Goal: Transaction & Acquisition: Purchase product/service

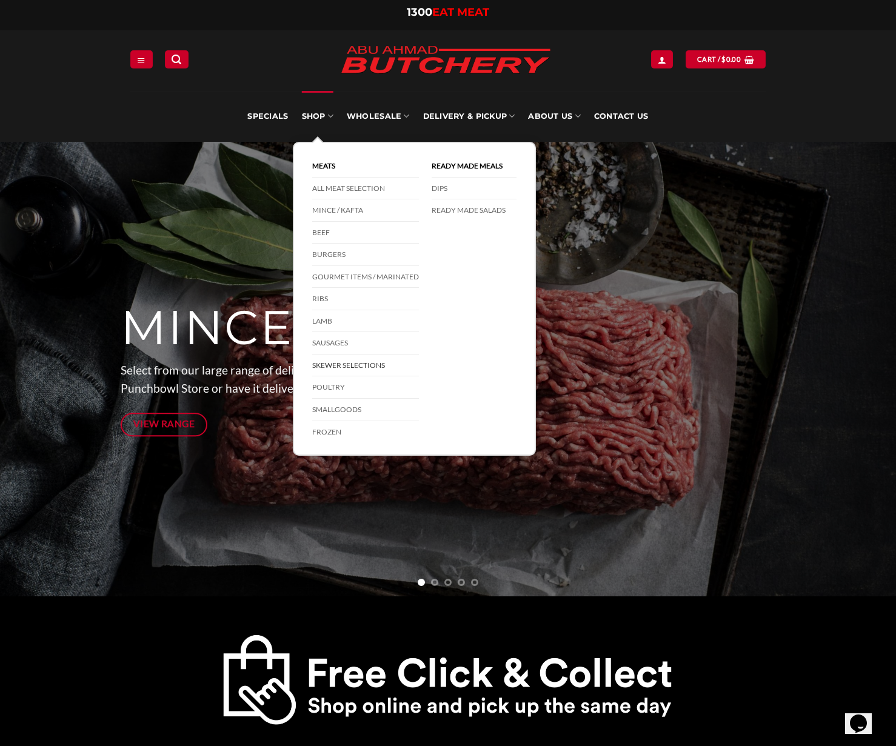
click at [367, 365] on link "Skewer Selections" at bounding box center [365, 366] width 107 height 22
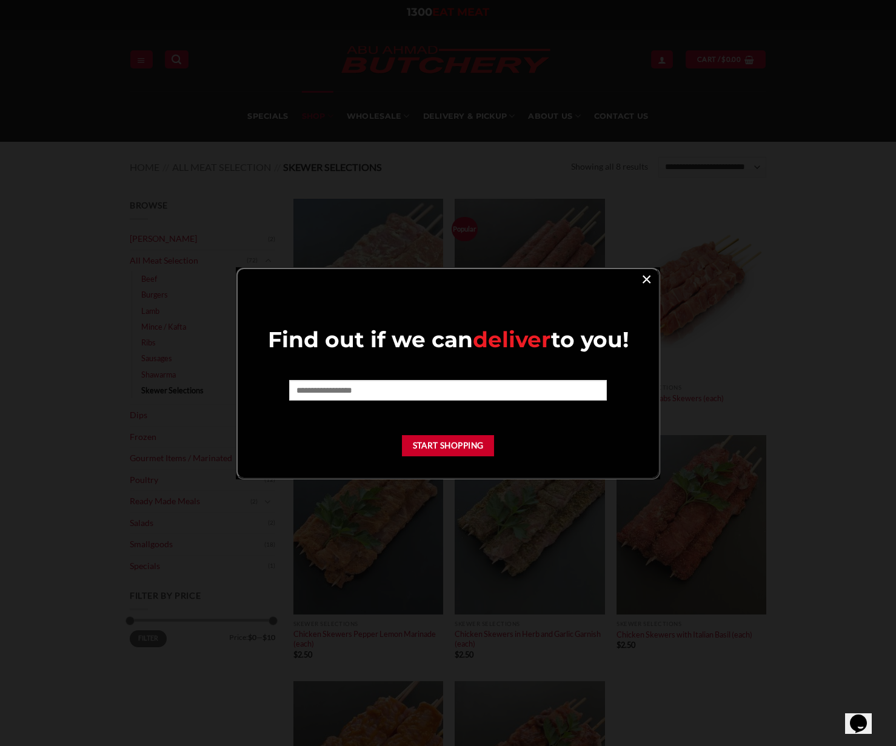
click at [647, 282] on link "×" at bounding box center [647, 278] width 18 height 16
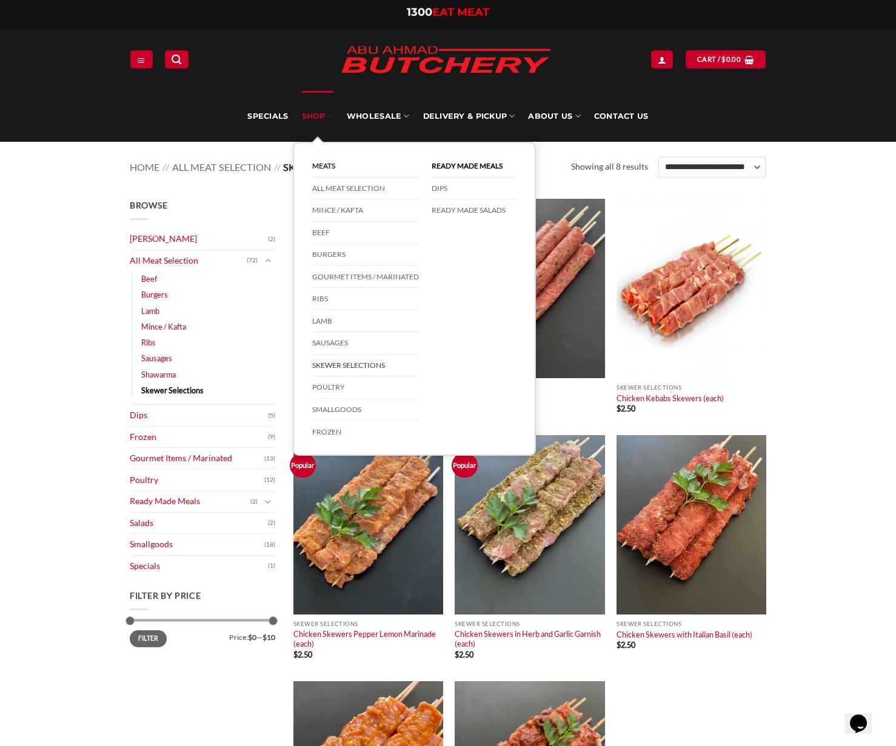
click at [346, 364] on link "Skewer Selections" at bounding box center [365, 366] width 107 height 22
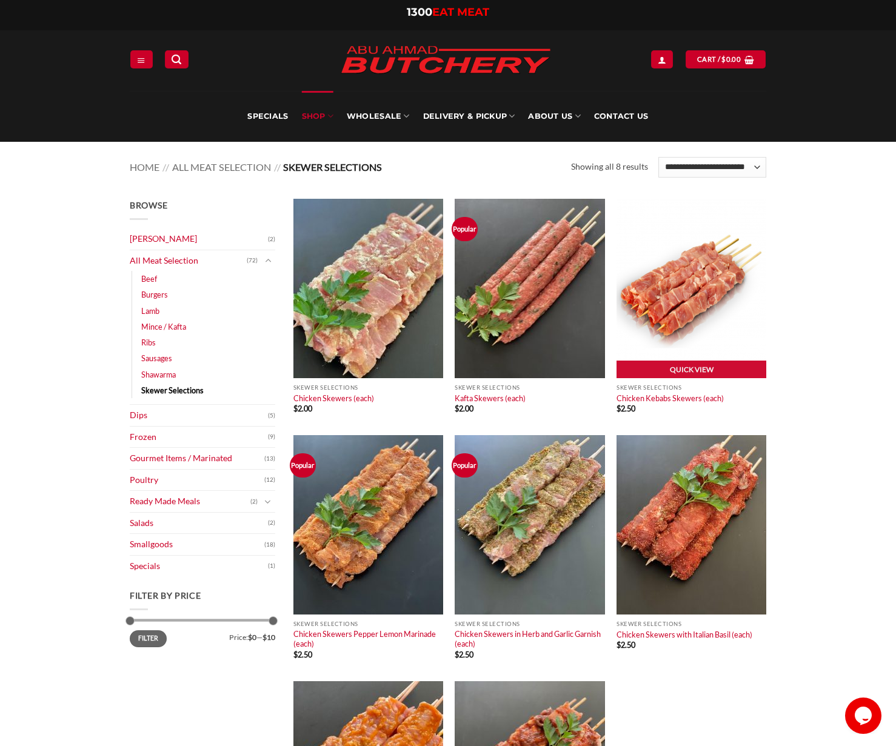
click at [681, 256] on img at bounding box center [691, 288] width 150 height 179
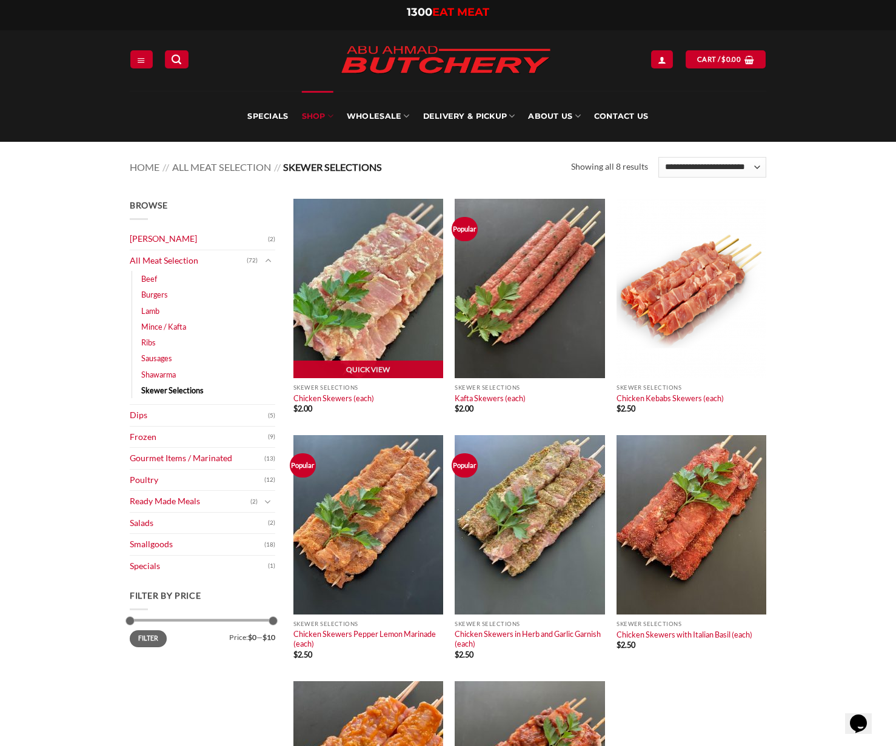
click at [375, 289] on img at bounding box center [368, 288] width 150 height 179
